Goal: Task Accomplishment & Management: Manage account settings

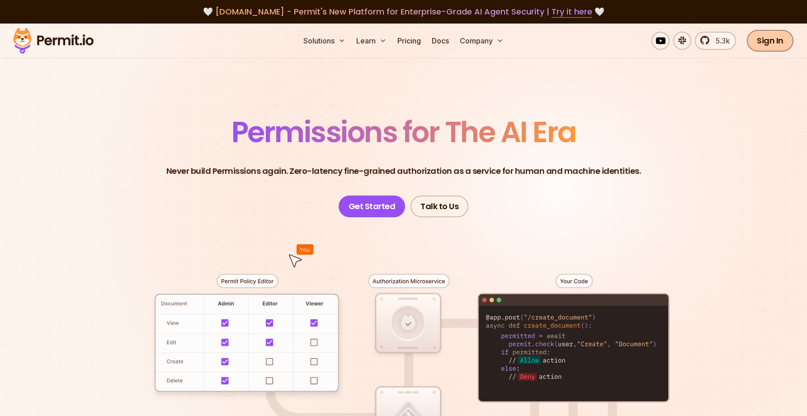
click at [782, 42] on link "Sign In" at bounding box center [770, 41] width 47 height 22
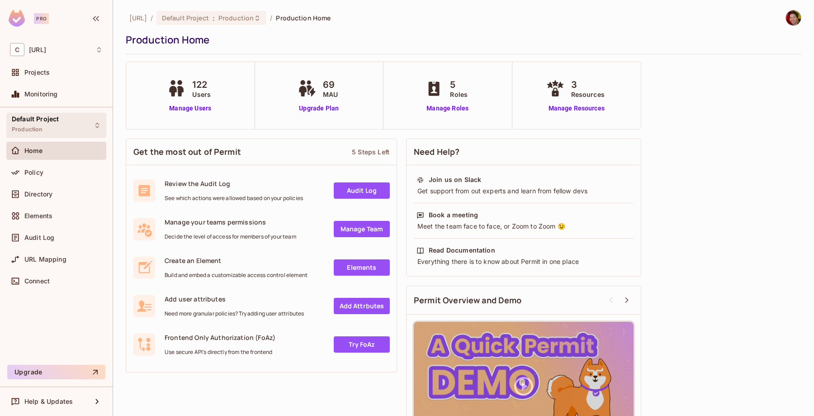
click at [48, 125] on div "Default Project Production" at bounding box center [35, 124] width 47 height 19
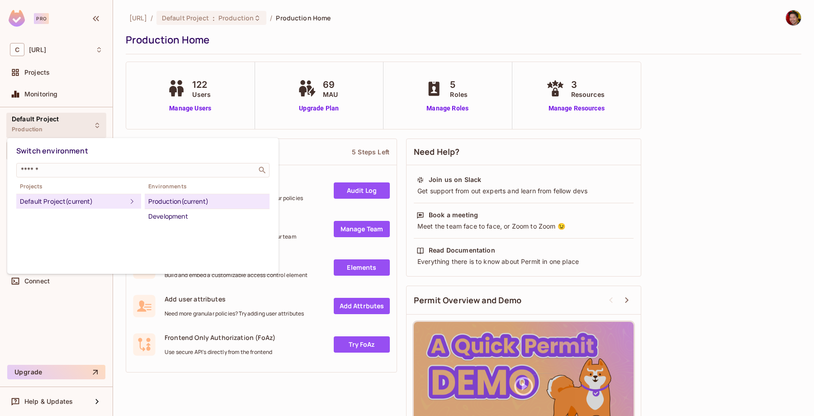
click at [52, 126] on div at bounding box center [407, 208] width 814 height 416
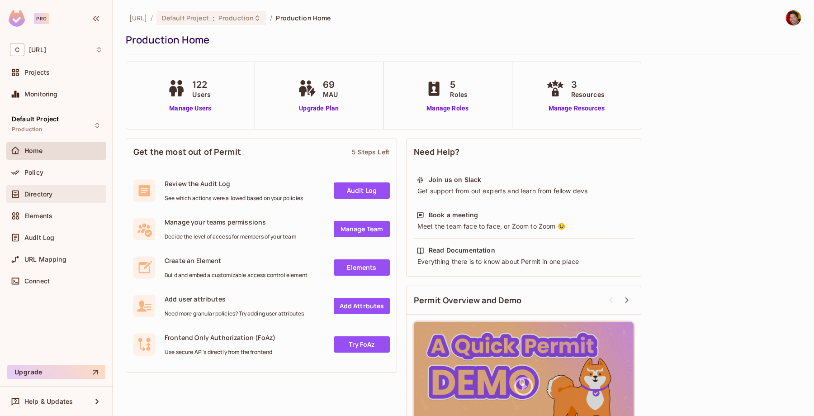
click at [48, 200] on div "Directory" at bounding box center [56, 194] width 100 height 18
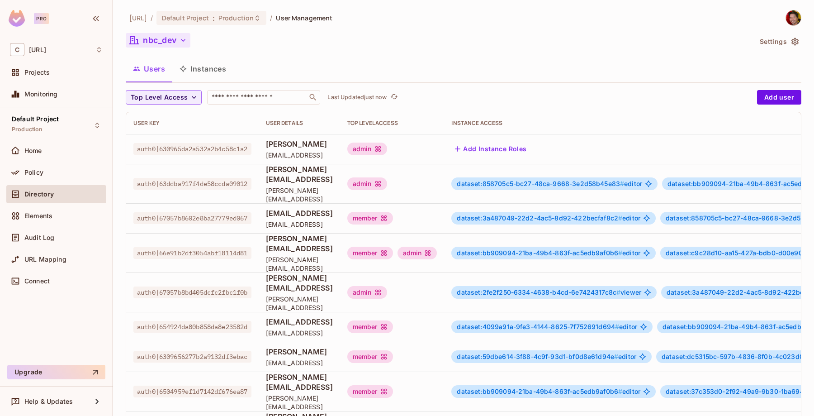
click at [178, 34] on button "nbc_dev" at bounding box center [158, 40] width 65 height 14
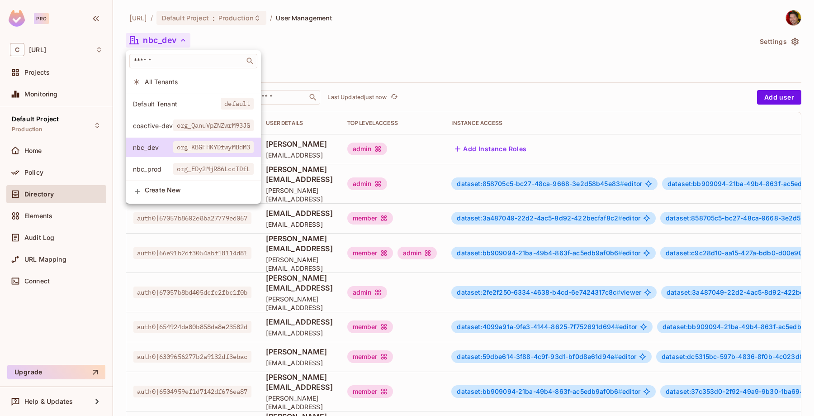
click at [376, 40] on div at bounding box center [407, 208] width 814 height 416
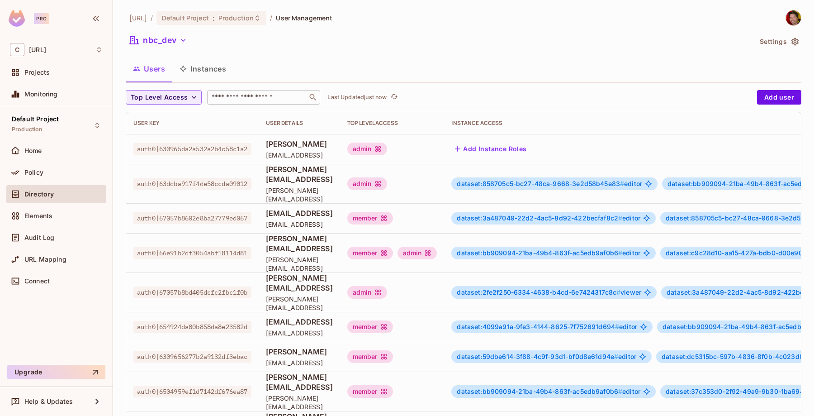
click at [269, 98] on input "text" at bounding box center [257, 97] width 95 height 9
click at [311, 58] on div "Users Instances" at bounding box center [464, 68] width 676 height 23
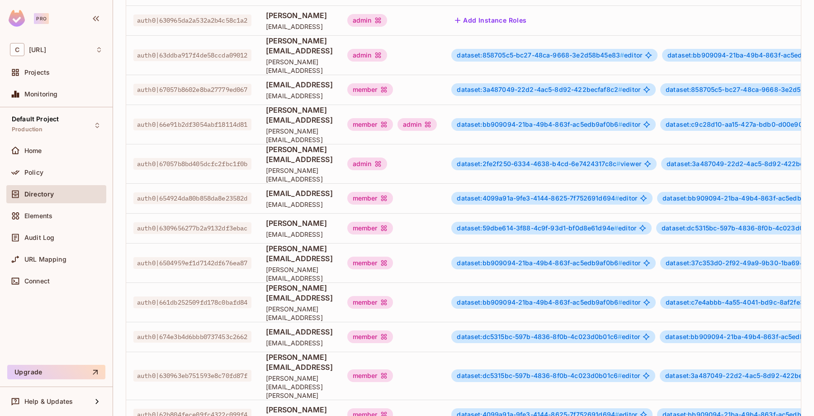
scroll to position [223, 0]
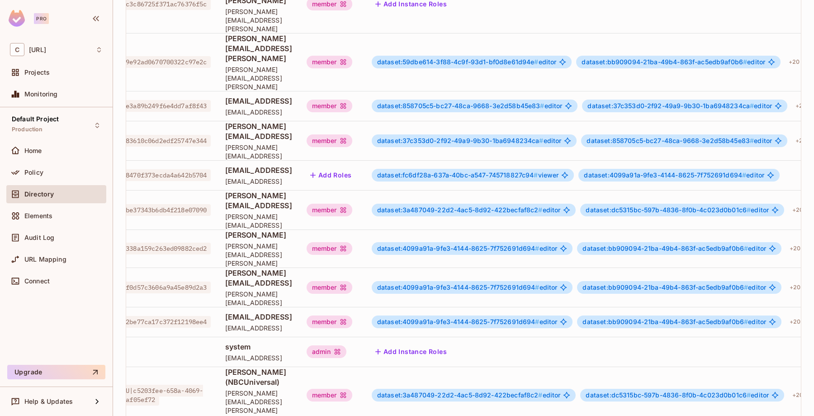
scroll to position [224, 0]
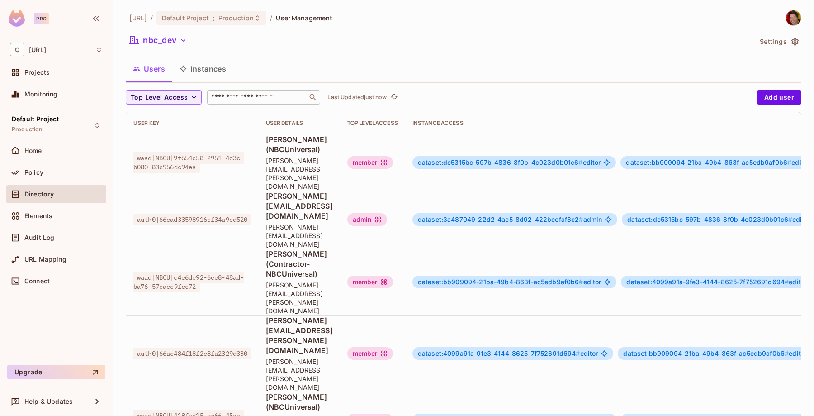
click at [261, 95] on input "text" at bounding box center [257, 97] width 95 height 9
type input "**********"
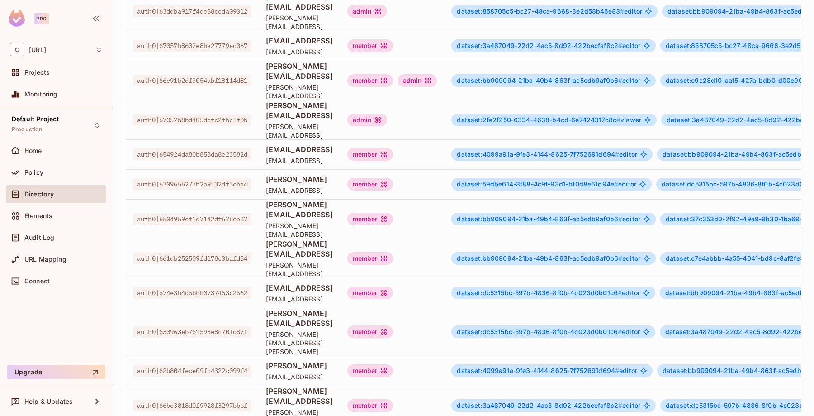
scroll to position [223, 0]
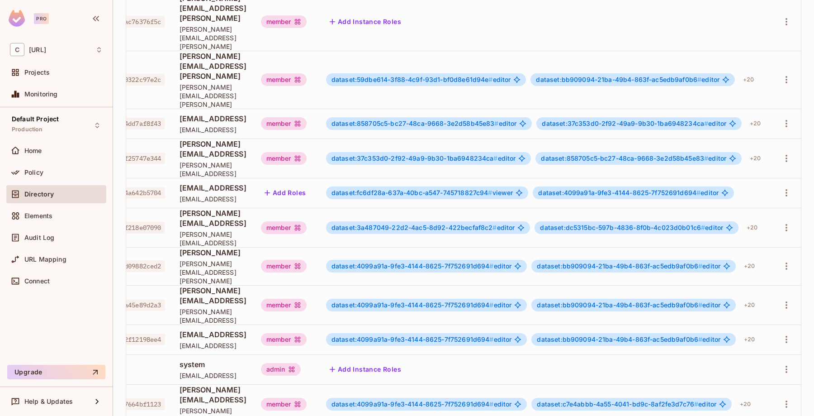
scroll to position [0, 144]
click at [786, 400] on icon "button" at bounding box center [787, 403] width 2 height 7
click at [750, 370] on div "Delete User" at bounding box center [744, 366] width 36 height 9
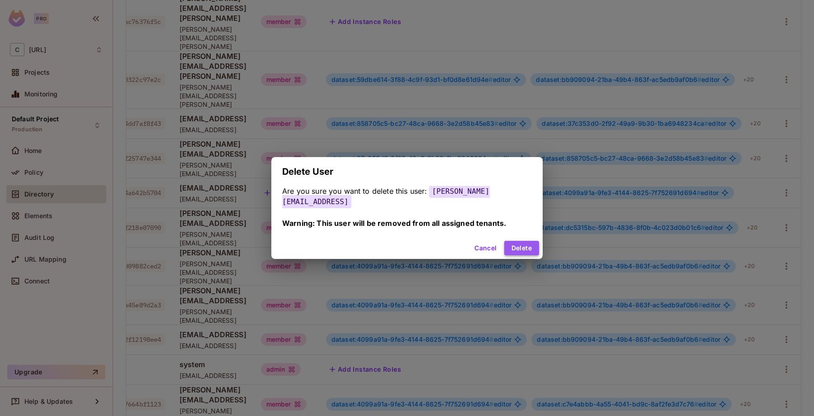
click at [511, 241] on button "Delete" at bounding box center [521, 248] width 35 height 14
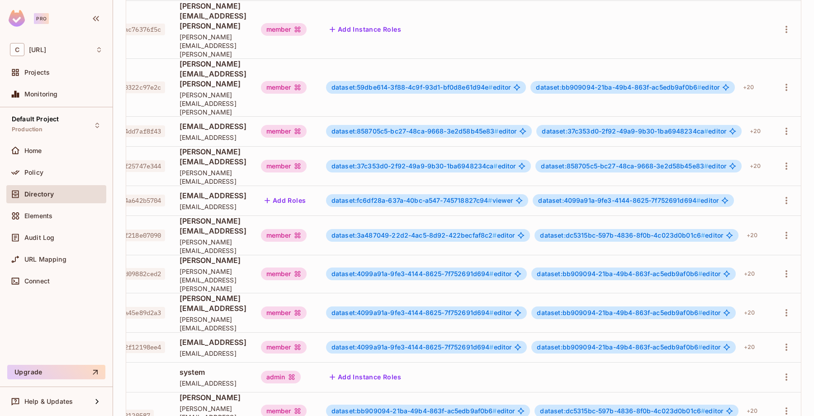
click at [731, 396] on div "Delete User" at bounding box center [744, 394] width 36 height 9
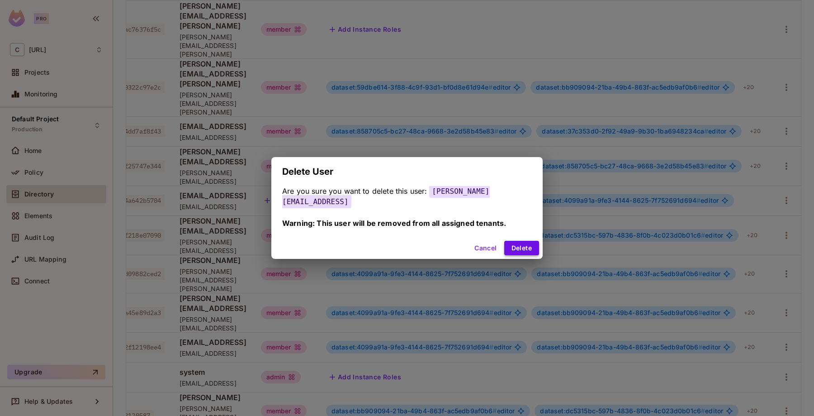
click at [523, 250] on button "Delete" at bounding box center [521, 248] width 35 height 14
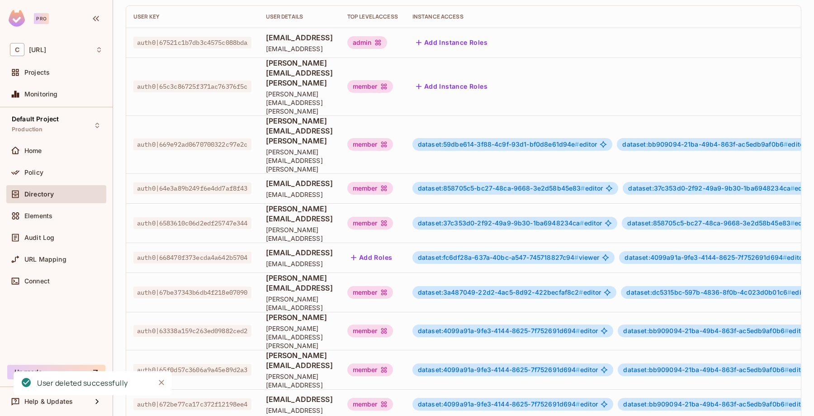
scroll to position [104, 0]
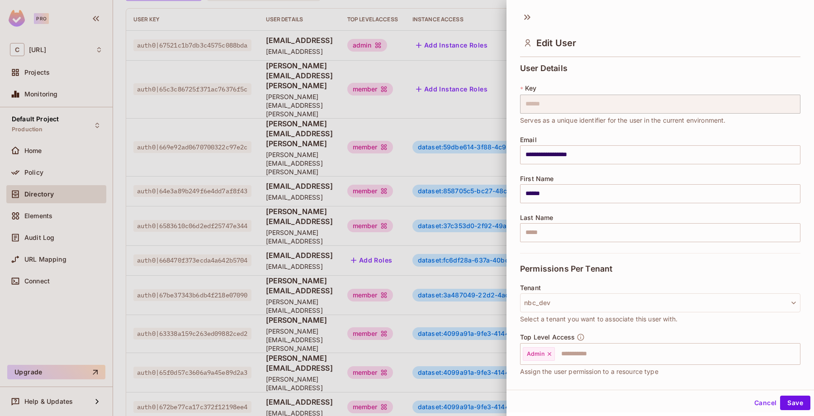
click at [691, 409] on div "Cancel Save" at bounding box center [661, 403] width 308 height 22
click at [751, 395] on button "Cancel" at bounding box center [765, 402] width 29 height 14
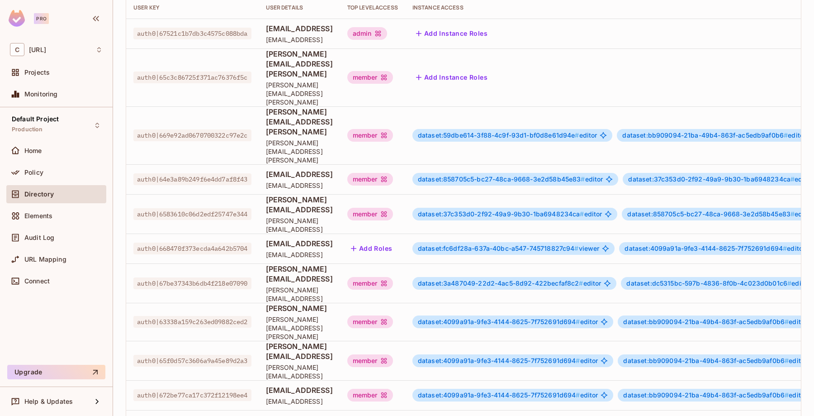
scroll to position [116, 0]
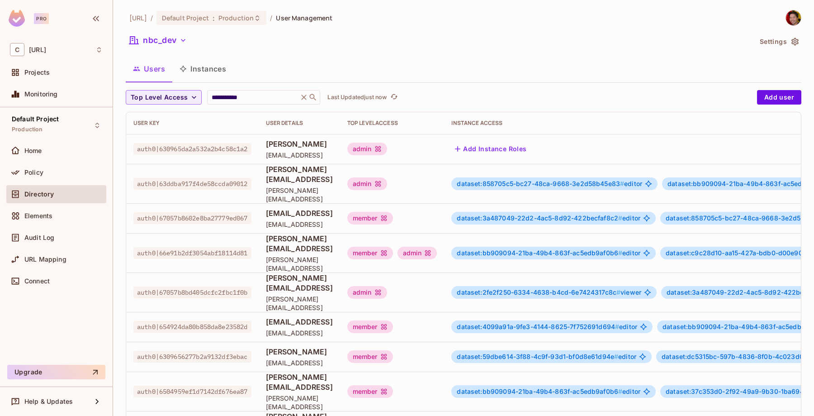
scroll to position [223, 0]
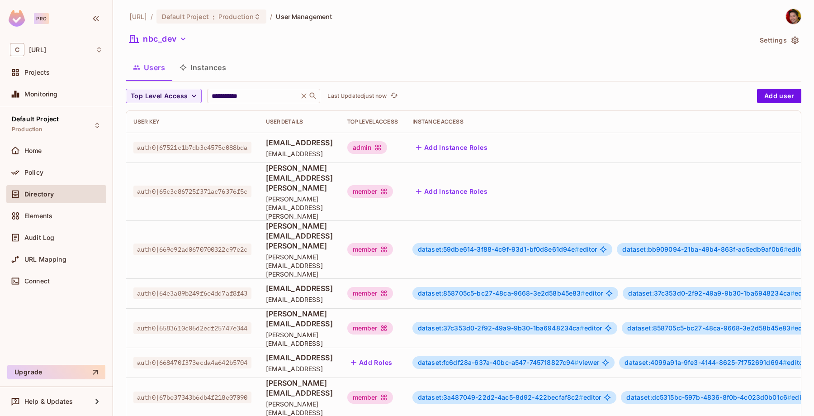
scroll to position [0, 0]
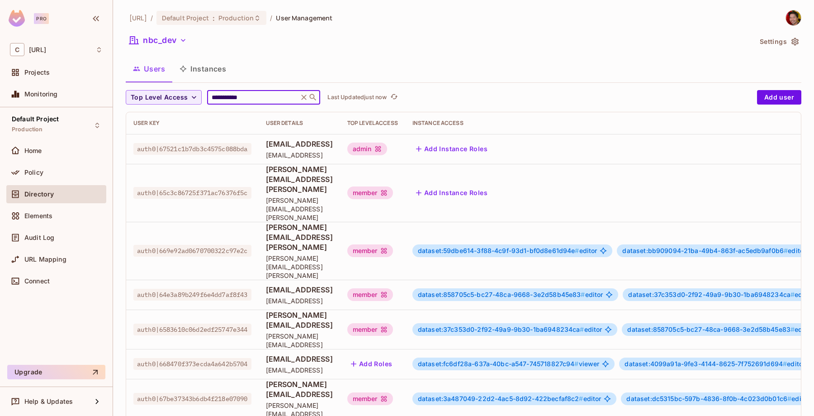
click at [251, 95] on input "**********" at bounding box center [253, 97] width 86 height 9
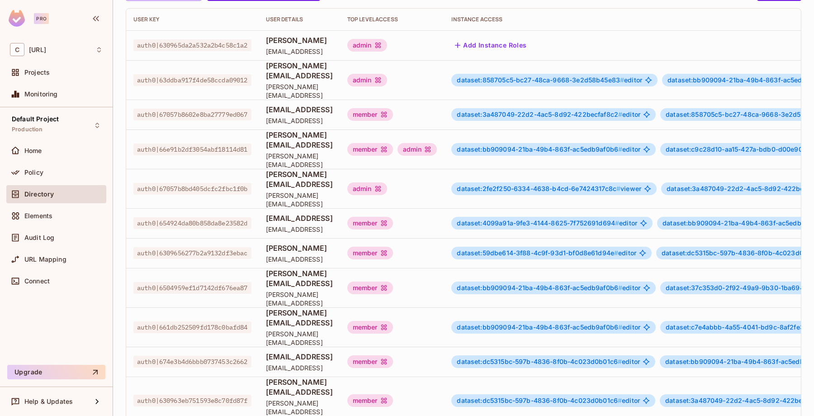
scroll to position [223, 0]
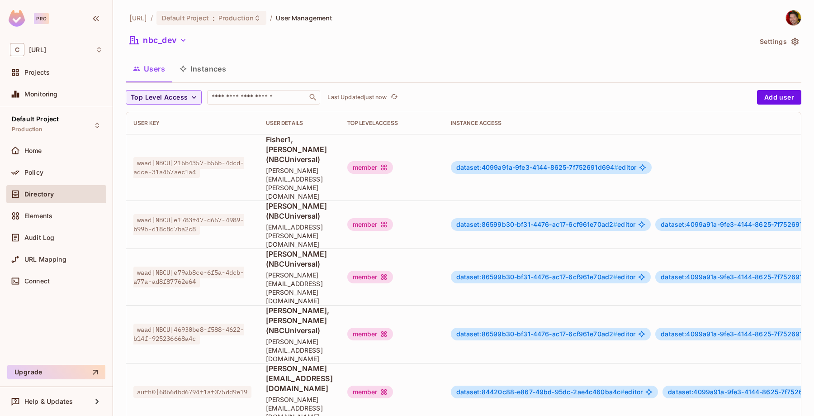
scroll to position [142, 0]
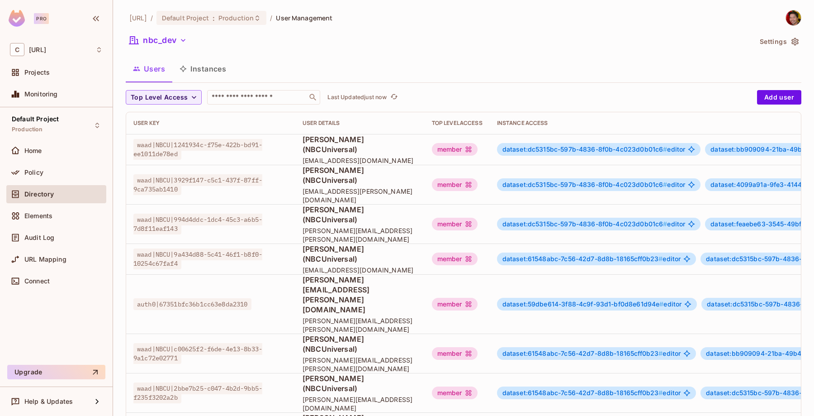
scroll to position [226, 0]
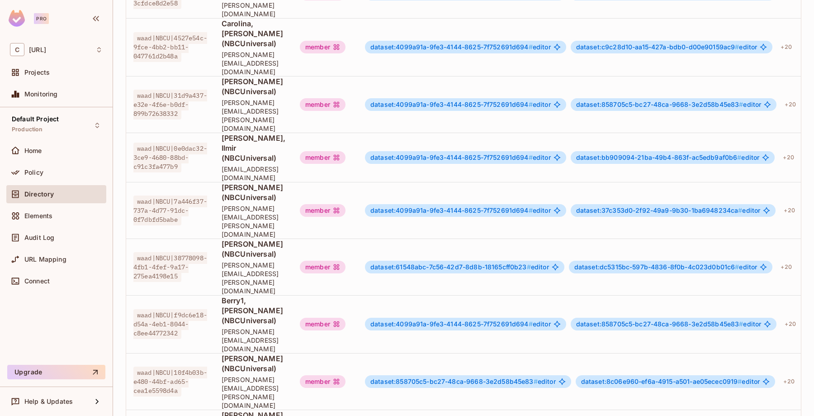
scroll to position [233, 0]
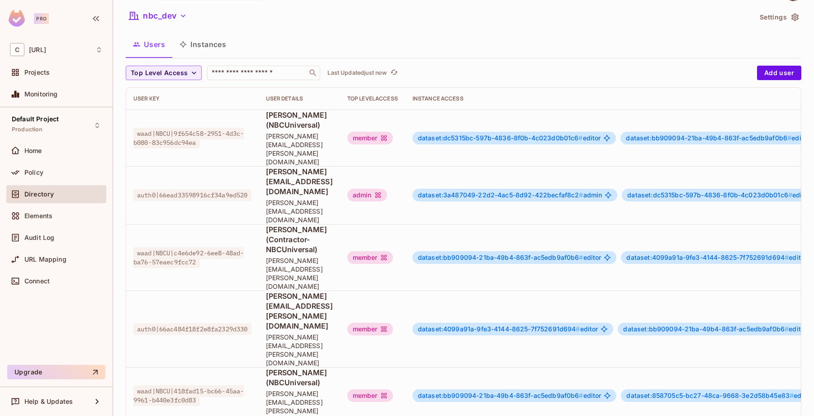
scroll to position [227, 0]
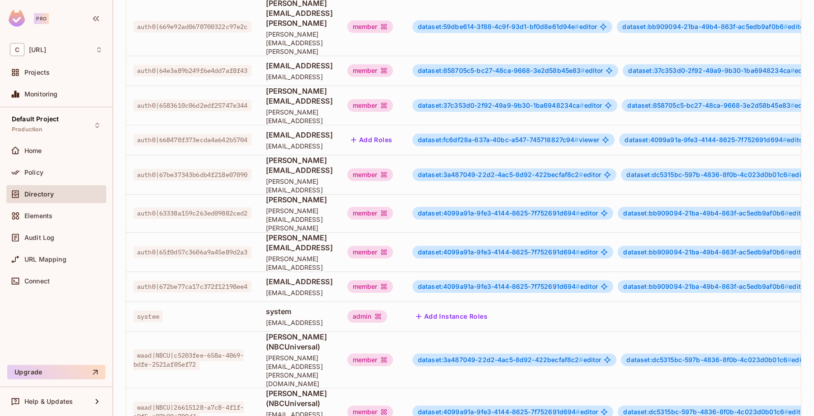
scroll to position [0, 0]
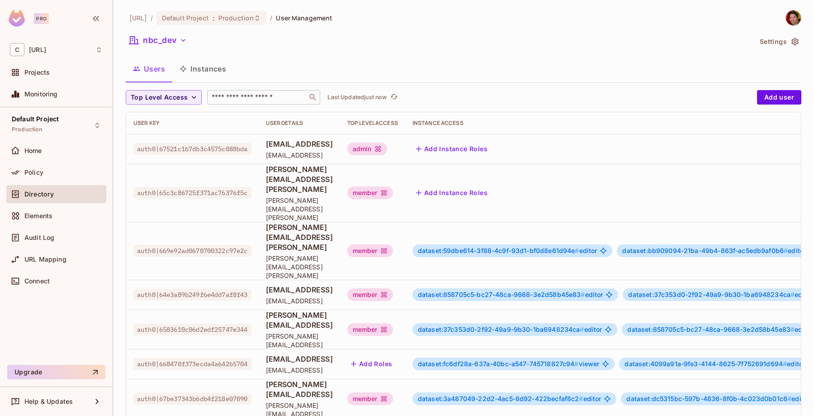
click at [258, 94] on input "text" at bounding box center [257, 97] width 95 height 9
type input "**********"
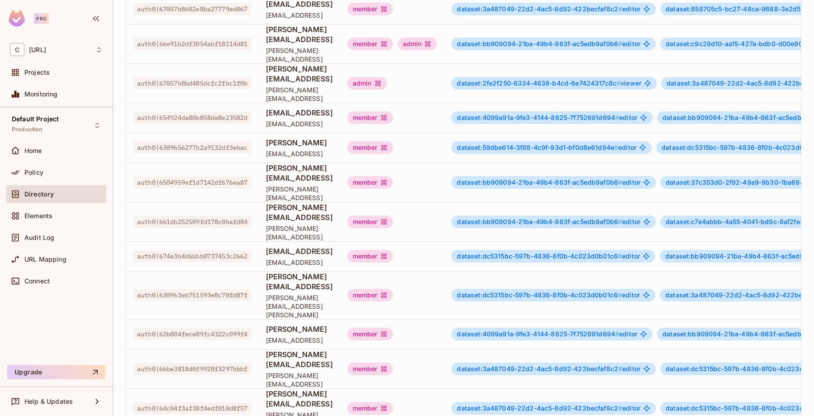
scroll to position [223, 0]
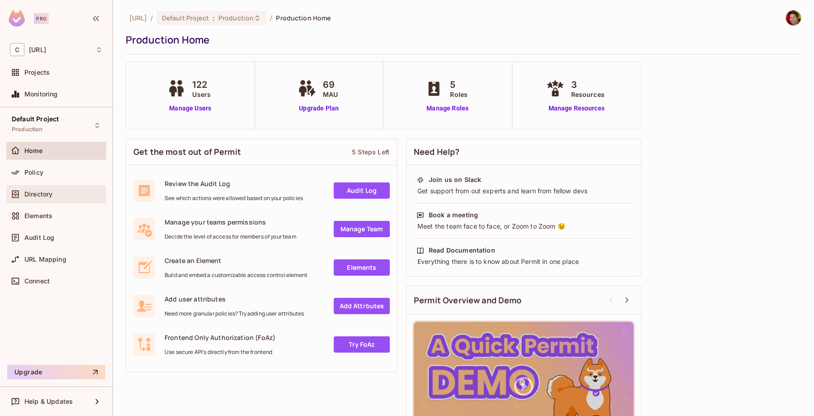
click at [51, 200] on div "Directory" at bounding box center [56, 194] width 100 height 18
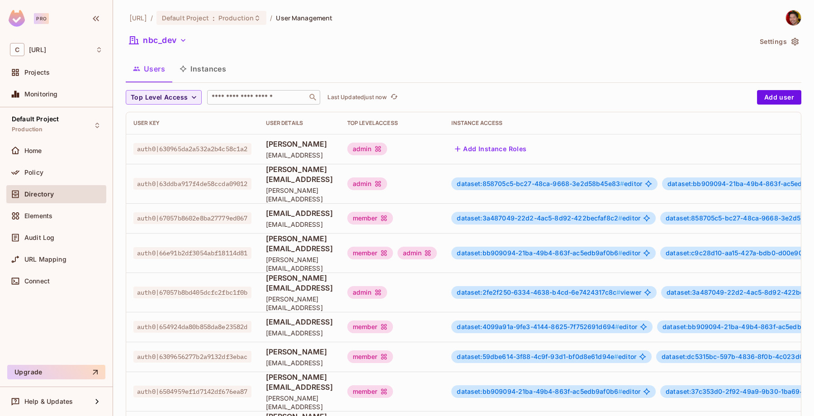
click at [280, 96] on input "text" at bounding box center [257, 97] width 95 height 9
type input "**********"
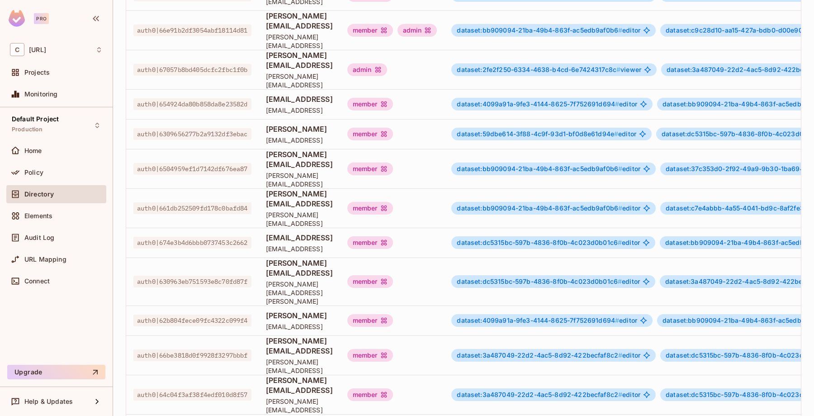
scroll to position [0, 146]
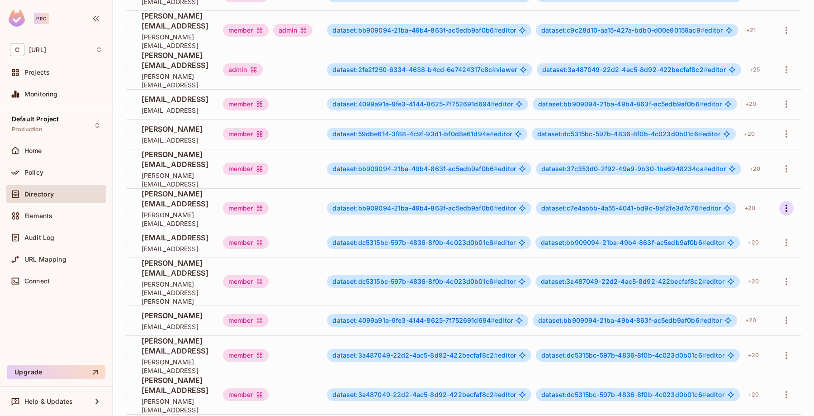
click at [781, 203] on icon "button" at bounding box center [786, 208] width 11 height 11
click at [737, 230] on div "Delete User" at bounding box center [744, 225] width 36 height 9
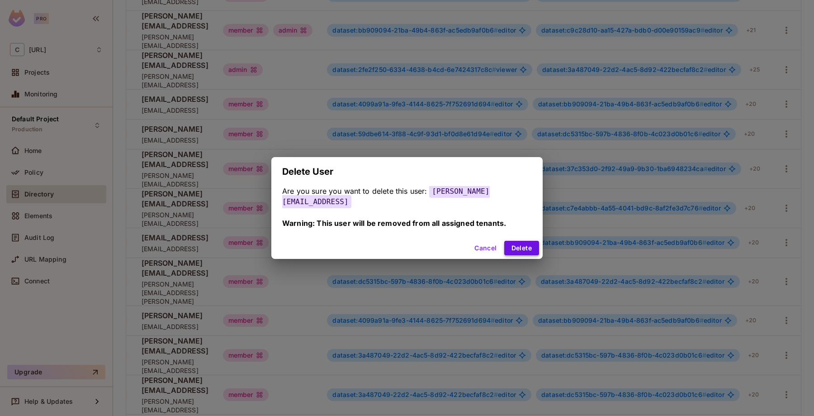
click at [508, 242] on button "Delete" at bounding box center [521, 248] width 35 height 14
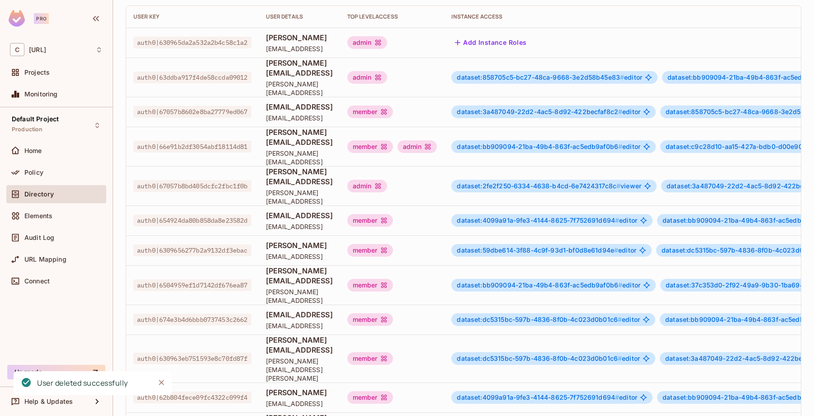
scroll to position [0, 0]
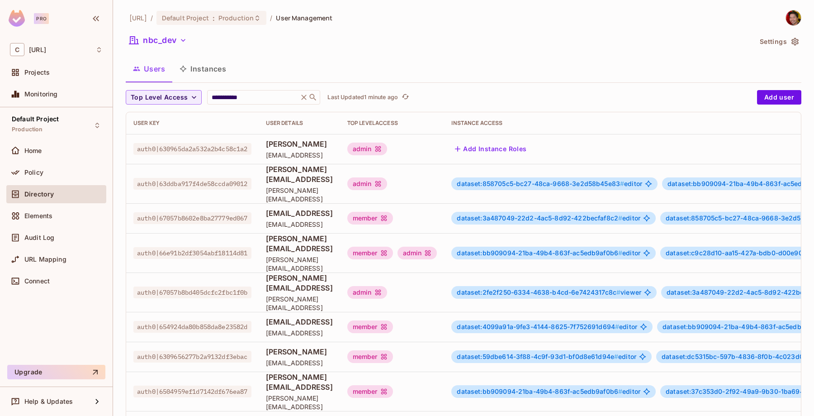
click at [486, 74] on div "Users Instances" at bounding box center [464, 68] width 676 height 23
click at [401, 98] on span "Click to refresh data" at bounding box center [404, 97] width 13 height 11
click at [404, 97] on icon "refresh" at bounding box center [405, 96] width 7 height 5
click at [61, 195] on div "Directory" at bounding box center [63, 193] width 78 height 7
